Goal: Information Seeking & Learning: Learn about a topic

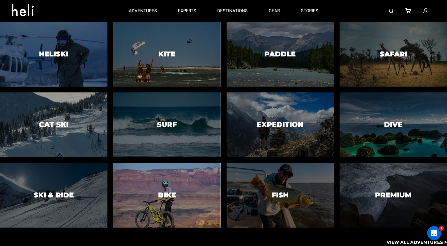
click at [189, 187] on div at bounding box center [167, 196] width 110 height 66
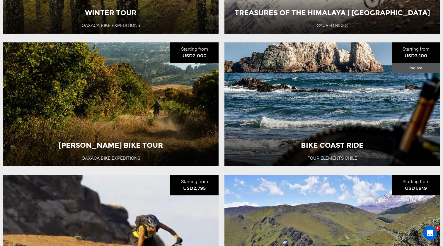
scroll to position [549, 0]
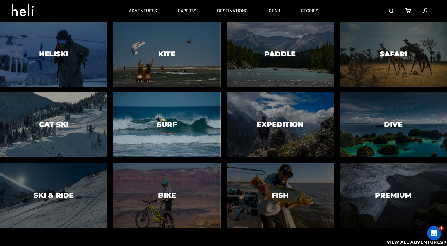
click at [164, 111] on div at bounding box center [167, 125] width 110 height 66
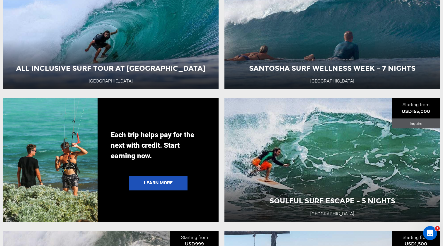
scroll to position [1209, 0]
